Goal: Information Seeking & Learning: Understand process/instructions

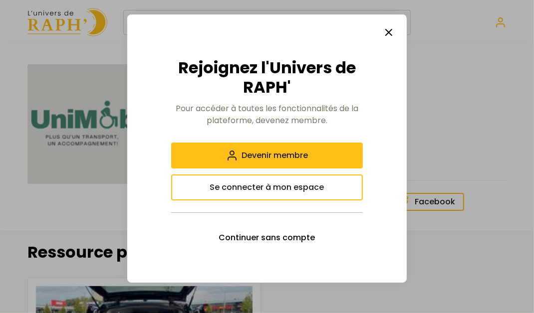
click at [222, 248] on button "Continuer sans compte" at bounding box center [267, 238] width 192 height 26
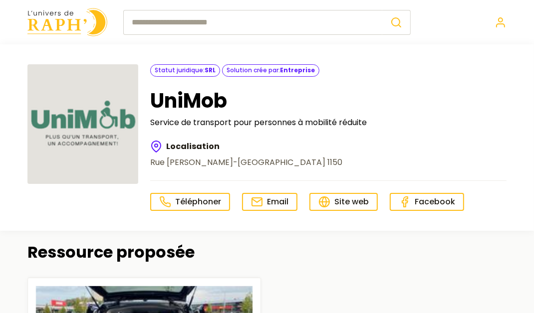
click at [329, 198] on icon at bounding box center [324, 202] width 12 height 12
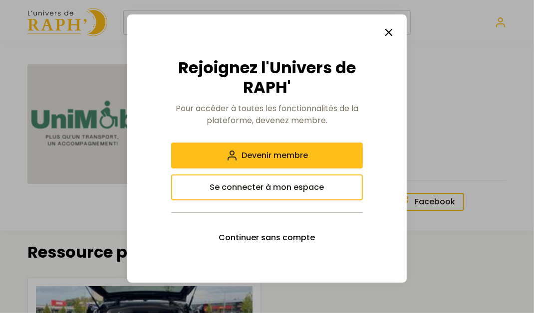
click at [227, 232] on span "Continuer sans compte" at bounding box center [267, 238] width 96 height 12
click at [223, 234] on span "Continuer sans compte" at bounding box center [267, 238] width 96 height 12
